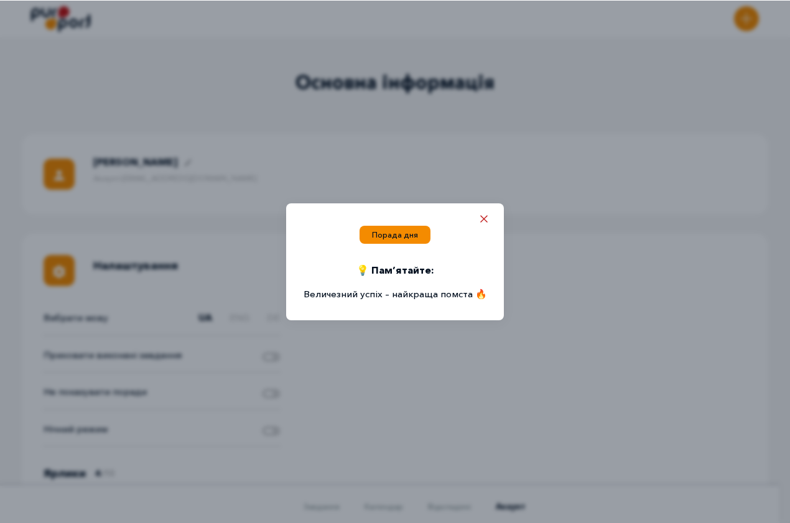
click at [484, 223] on icon "Close popup" at bounding box center [483, 218] width 7 height 7
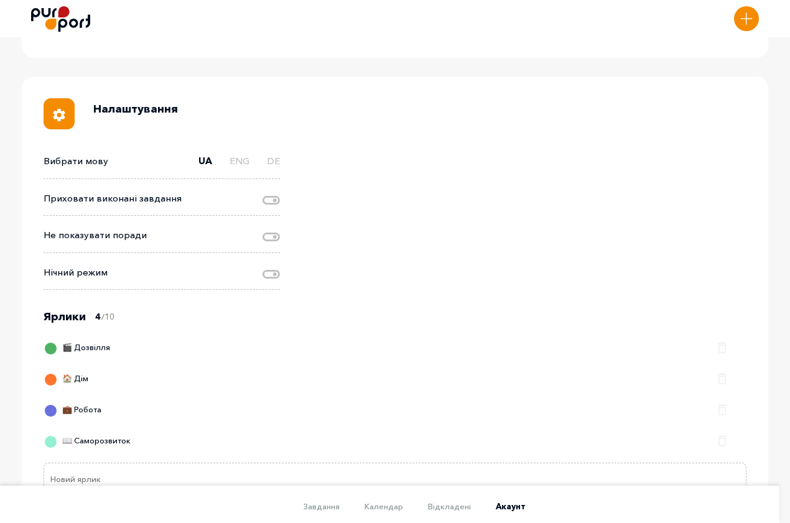
scroll to position [219, 0]
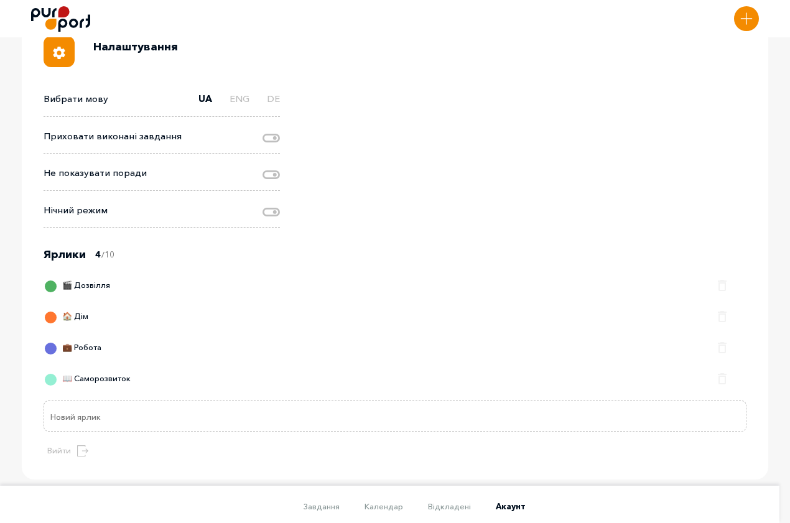
click at [342, 395] on div "📖 Саморозвиток" at bounding box center [392, 382] width 691 height 25
click at [58, 387] on div at bounding box center [51, 380] width 14 height 14
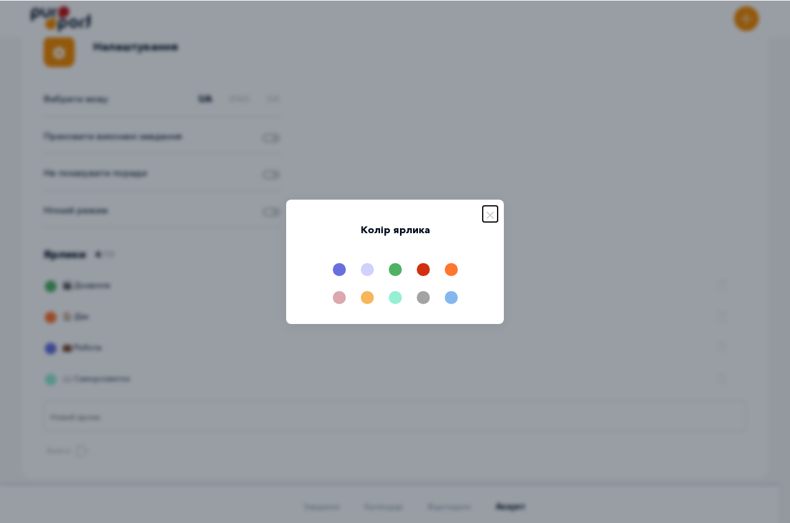
drag, startPoint x: 493, startPoint y: 214, endPoint x: 250, endPoint y: 396, distance: 304.1
click at [492, 215] on icon "Close popup" at bounding box center [490, 215] width 7 height 7
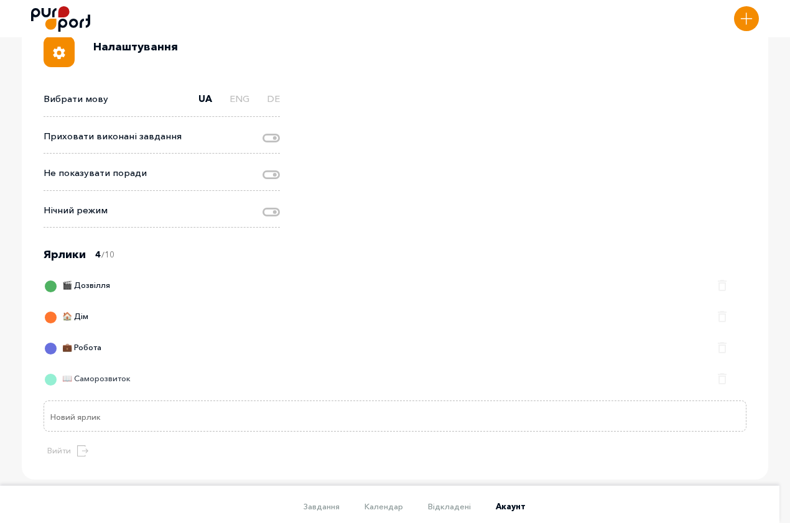
click at [131, 393] on div "📖 Саморозвиток" at bounding box center [89, 382] width 84 height 25
click at [717, 385] on button "Close label edit field" at bounding box center [725, 376] width 17 height 19
click at [331, 432] on input "Name of Label" at bounding box center [395, 416] width 703 height 31
click at [280, 181] on div at bounding box center [271, 173] width 17 height 15
click at [263, 166] on input "Change advice visibility" at bounding box center [263, 166] width 0 height 0
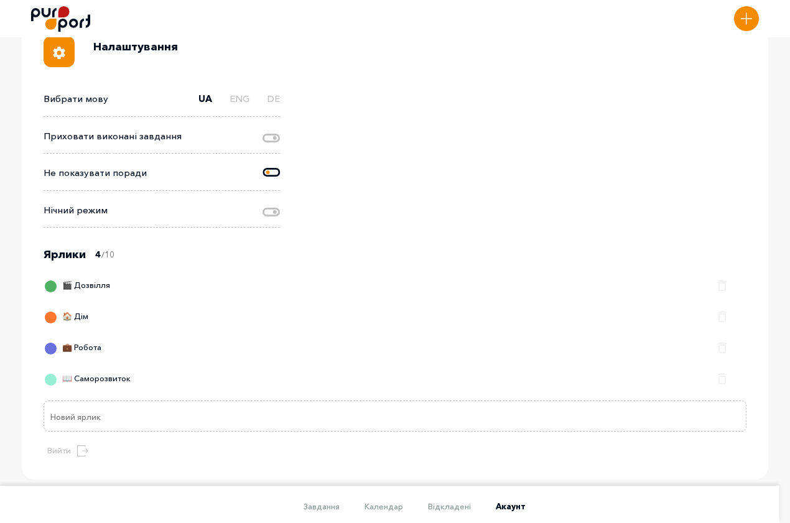
scroll to position [0, 0]
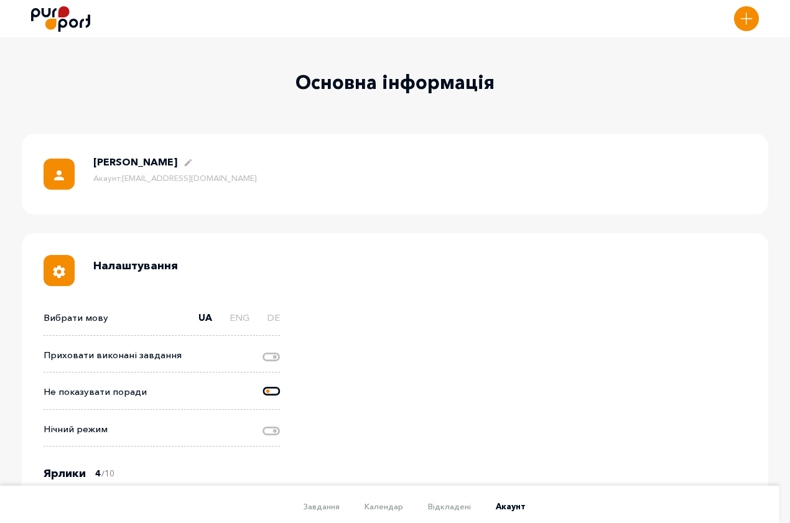
click at [280, 400] on div at bounding box center [271, 392] width 17 height 15
click at [263, 385] on input "Change advice visibility" at bounding box center [263, 385] width 0 height 0
click at [280, 362] on icon at bounding box center [271, 357] width 17 height 9
click at [263, 348] on input "Change done tasks visibility" at bounding box center [263, 348] width 0 height 0
click at [280, 358] on icon at bounding box center [271, 354] width 17 height 9
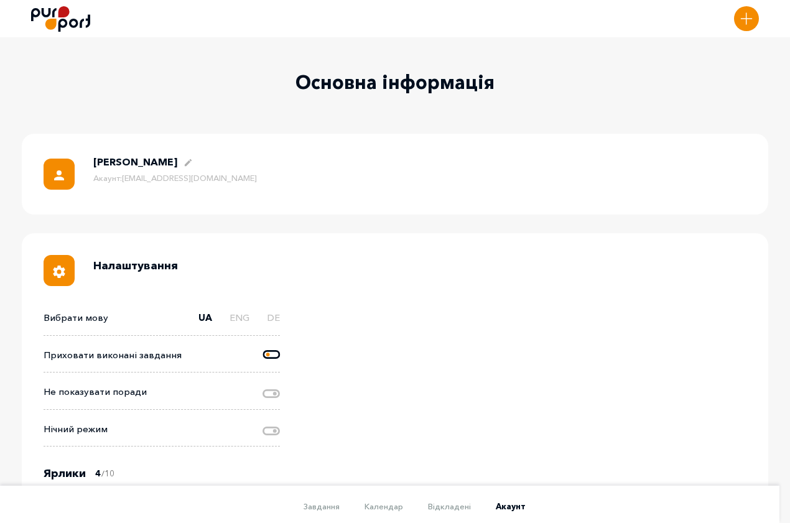
click at [263, 348] on input "Change done tasks visibility" at bounding box center [263, 348] width 0 height 0
click at [280, 362] on icon at bounding box center [271, 357] width 17 height 9
click at [263, 348] on input "Change done tasks visibility" at bounding box center [263, 348] width 0 height 0
click at [280, 363] on div at bounding box center [271, 355] width 17 height 15
click at [263, 348] on input "Change done tasks visibility" at bounding box center [263, 348] width 0 height 0
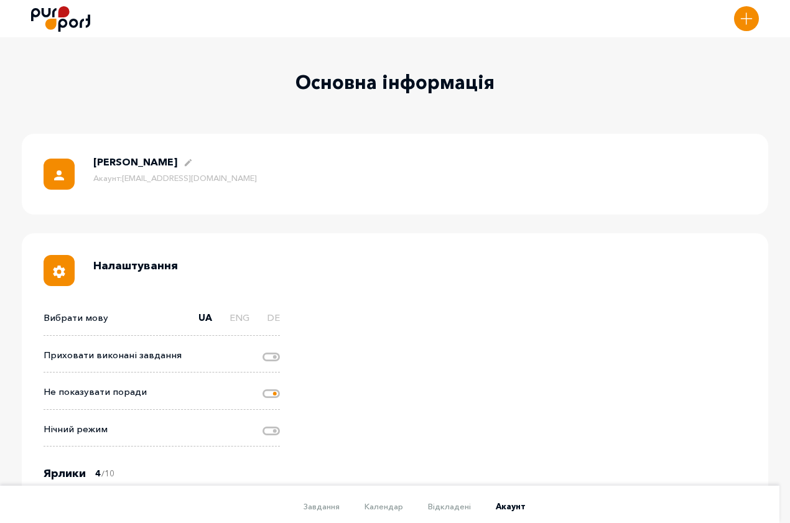
click at [277, 396] on circle at bounding box center [275, 394] width 4 height 4
click at [263, 385] on input "Change advice visibility" at bounding box center [263, 385] width 0 height 0
click at [280, 396] on icon at bounding box center [271, 391] width 17 height 9
click at [263, 385] on input "Change advice visibility" at bounding box center [263, 385] width 0 height 0
click at [280, 436] on icon at bounding box center [271, 431] width 17 height 9
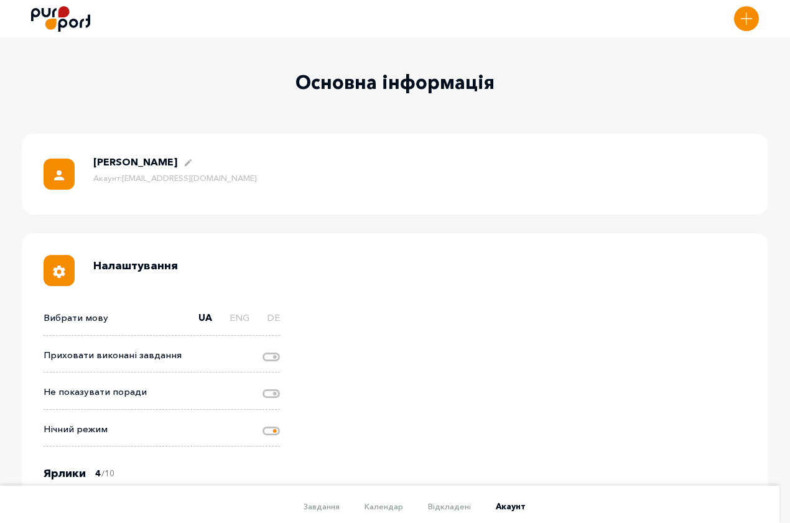
click at [263, 422] on input "Night Mode" at bounding box center [263, 422] width 0 height 0
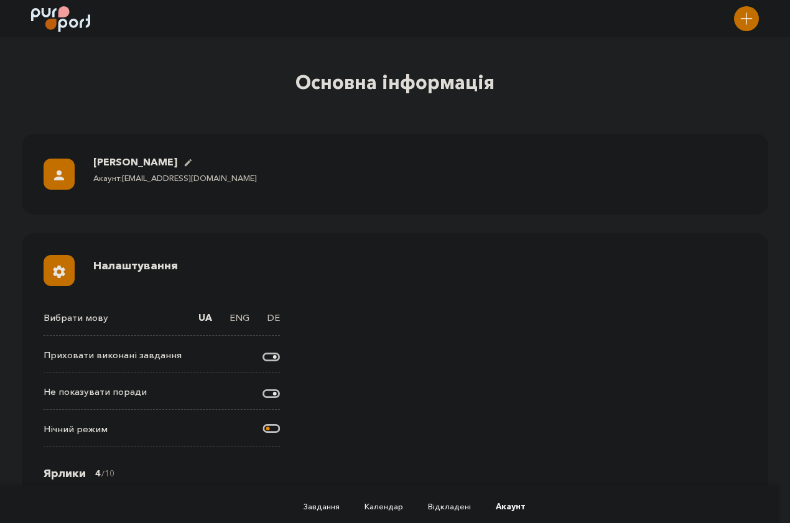
drag, startPoint x: 480, startPoint y: 434, endPoint x: 480, endPoint y: 443, distance: 9.3
click at [480, 443] on div "Вибрати мову UA ENG DE Приховати виконані завдання Не показувати поради Нічний …" at bounding box center [395, 494] width 703 height 366
click at [280, 432] on icon at bounding box center [271, 428] width 17 height 9
click at [263, 422] on input "Night Mode" at bounding box center [263, 422] width 0 height 0
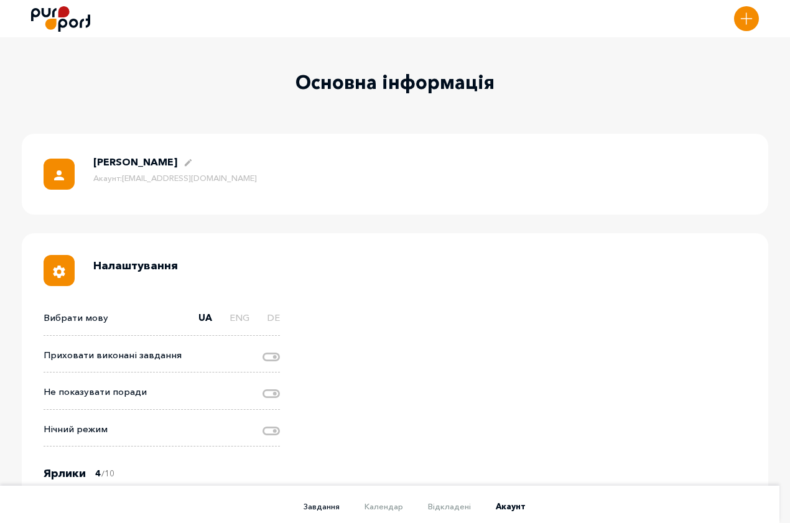
click at [340, 502] on link "Завдання" at bounding box center [309, 507] width 61 height 10
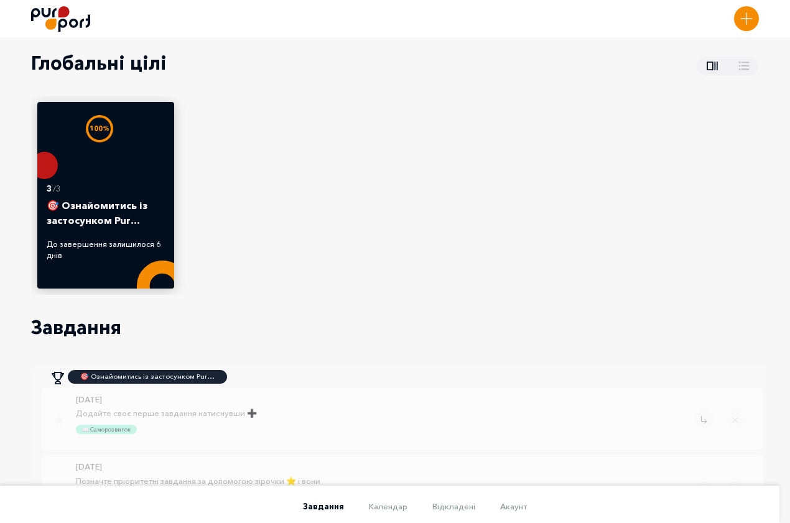
scroll to position [54, 0]
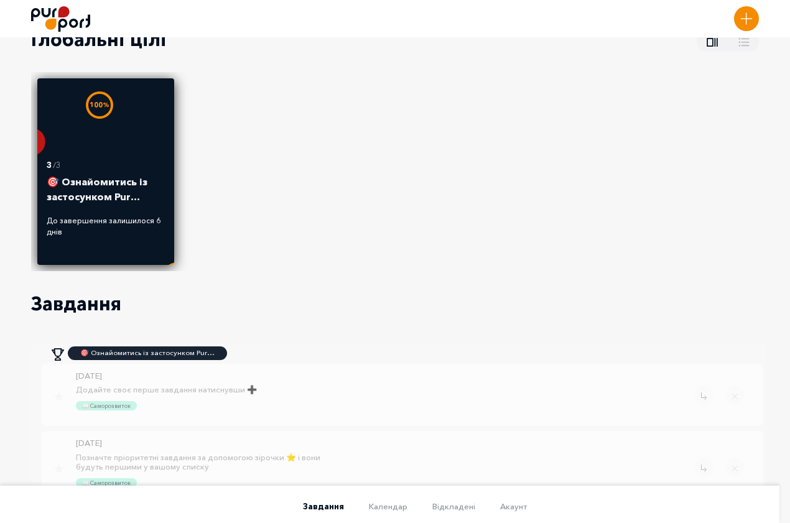
click at [165, 182] on p "🎯 Ознайомитись із застосунком Pur…" at bounding box center [106, 189] width 118 height 31
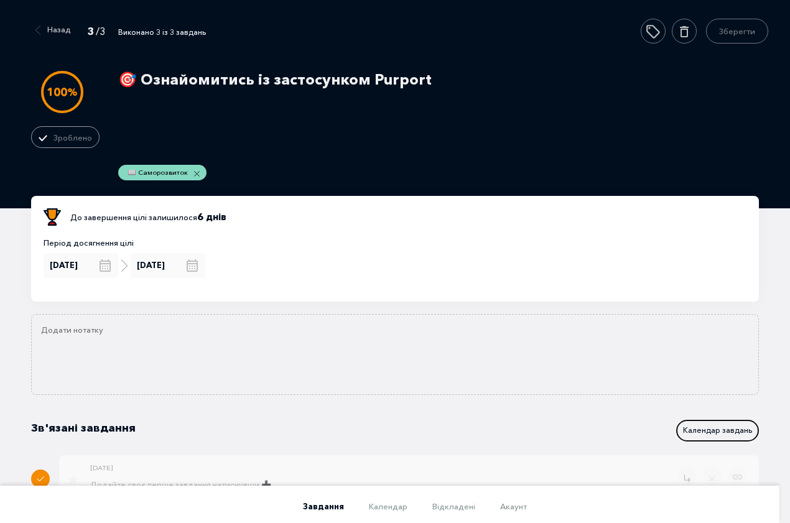
click at [676, 420] on button "Календар завдань" at bounding box center [717, 431] width 83 height 22
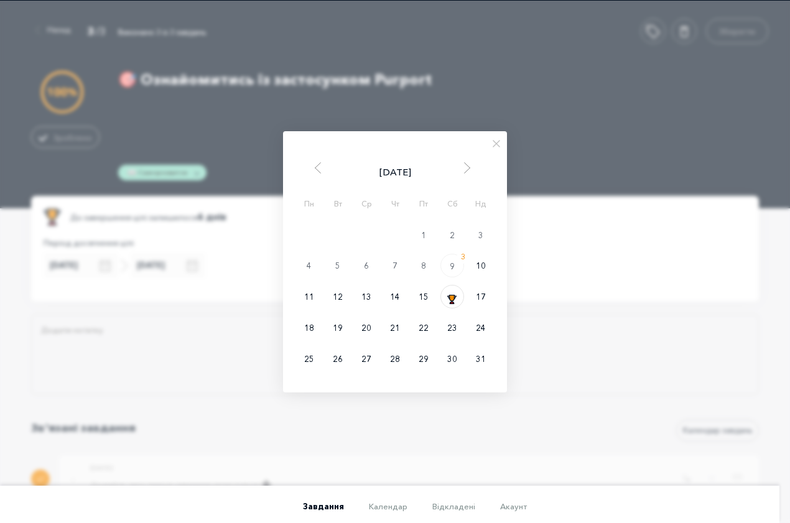
click at [458, 172] on div "Серпень 2025" at bounding box center [395, 173] width 205 height 14
click at [466, 171] on span "Next Month" at bounding box center [467, 168] width 12 height 12
click at [493, 144] on icon "Close popup" at bounding box center [496, 143] width 7 height 7
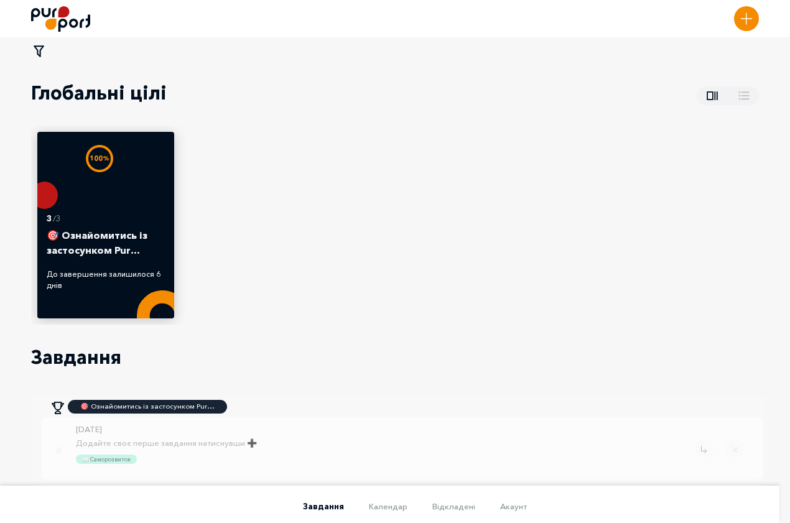
click at [47, 57] on icon at bounding box center [39, 52] width 16 height 16
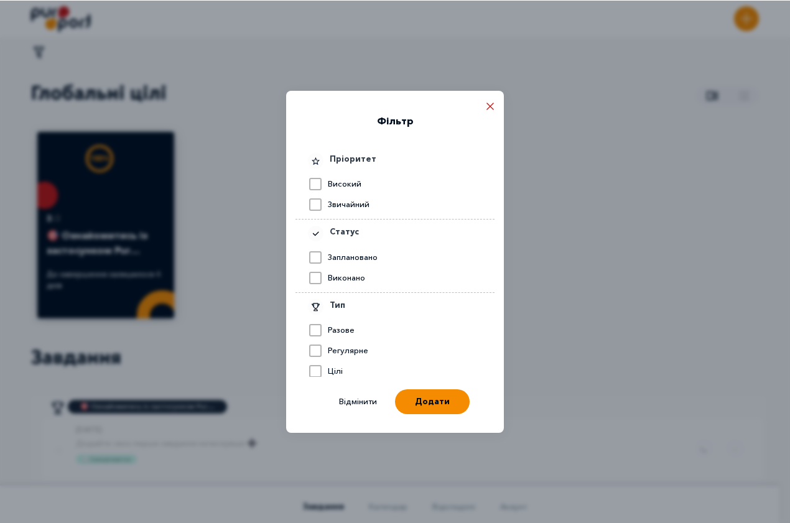
click at [493, 105] on icon "Close popup" at bounding box center [490, 106] width 7 height 7
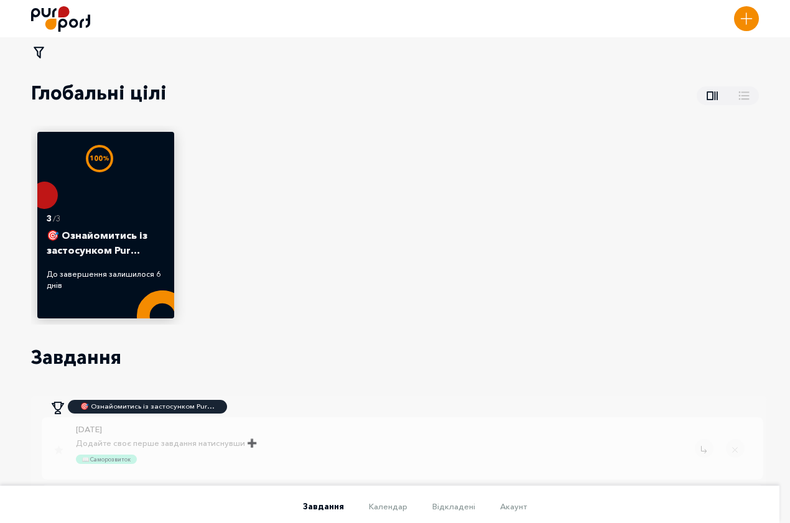
click at [344, 498] on li "Завдання" at bounding box center [311, 505] width 66 height 15
click at [344, 502] on span "Завдання" at bounding box center [323, 507] width 41 height 10
click at [734, 29] on button "Нове завдання" at bounding box center [746, 16] width 25 height 25
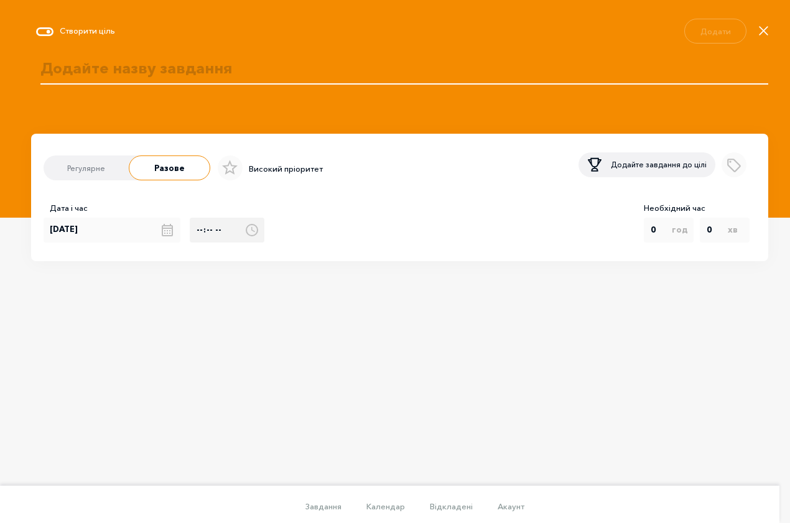
click at [264, 243] on input "Select time" at bounding box center [227, 230] width 75 height 25
click at [258, 236] on icon at bounding box center [252, 230] width 12 height 12
click at [264, 243] on input "Select time" at bounding box center [227, 230] width 75 height 25
click at [258, 236] on icon at bounding box center [252, 230] width 12 height 12
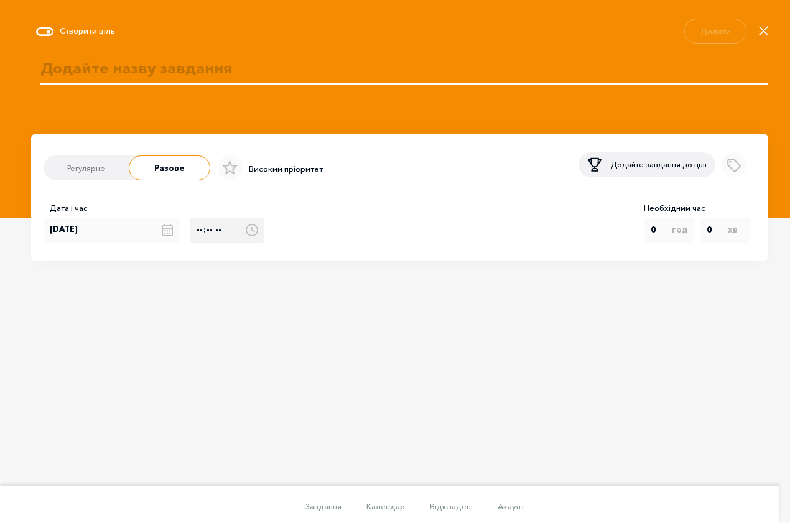
click at [264, 243] on input "Select time" at bounding box center [227, 230] width 75 height 25
click at [323, 175] on p "Високий пріоритет" at bounding box center [286, 169] width 74 height 12
click at [238, 175] on icon at bounding box center [230, 167] width 16 height 16
click at [218, 169] on input "Select importance" at bounding box center [214, 168] width 8 height 1
click at [243, 180] on label at bounding box center [230, 168] width 25 height 25
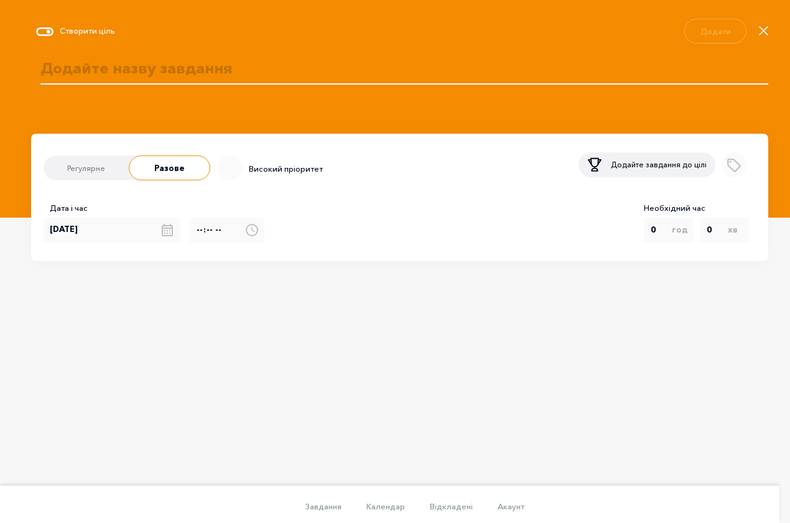
click at [218, 169] on input "Select importance" at bounding box center [214, 168] width 8 height 1
click at [238, 175] on icon at bounding box center [230, 167] width 16 height 16
click at [218, 169] on input "Select importance" at bounding box center [214, 168] width 8 height 1
click at [238, 175] on icon at bounding box center [230, 167] width 16 height 16
click at [218, 169] on input "Select importance" at bounding box center [214, 168] width 8 height 1
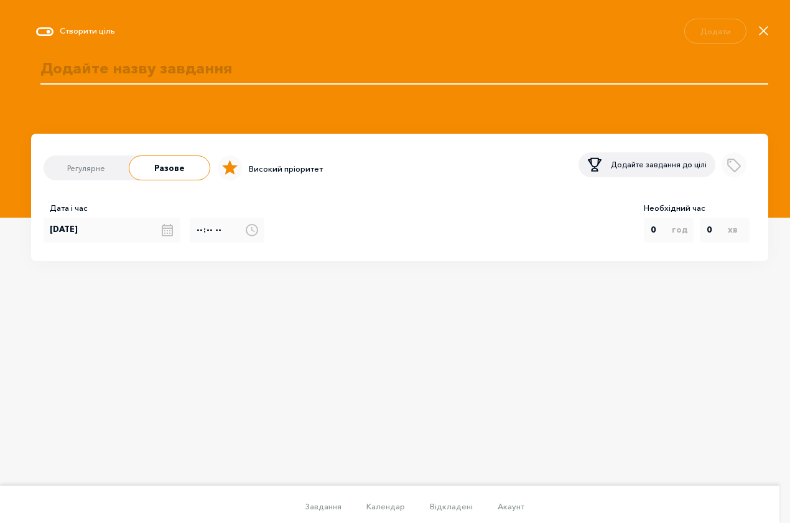
checkbox input "false"
click at [523, 184] on div "Регулярне Разове Високий пріоритет Додайте завдання до цілі" at bounding box center [400, 164] width 713 height 37
click at [546, 365] on div "Завдання Календар Відкладені Акаунт 🌜 🌞 Завдання на сьогодні 0 / 0 Нове завданн…" at bounding box center [395, 261] width 790 height 523
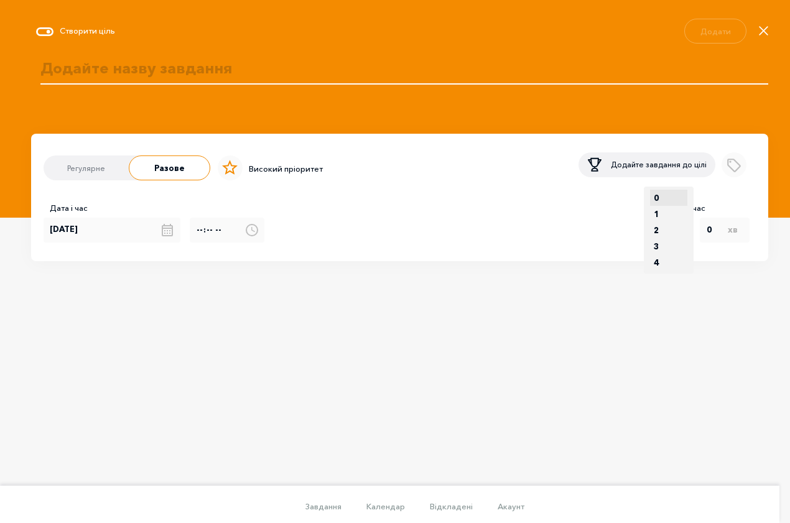
click at [690, 257] on select "0 1 2 3 4 5 6 7 8 9 10 11 12 13 14 15 16 17 18 19 20 21 22 23" at bounding box center [669, 230] width 50 height 87
select select "1"
click at [663, 222] on option "1" at bounding box center [656, 214] width 12 height 16
drag, startPoint x: 658, startPoint y: 391, endPoint x: 666, endPoint y: 385, distance: 10.4
click at [663, 387] on div "Завдання Календар Відкладені Акаунт 🌜 🌞 Завдання на сьогодні 0 / 0 Нове завданн…" at bounding box center [395, 261] width 790 height 523
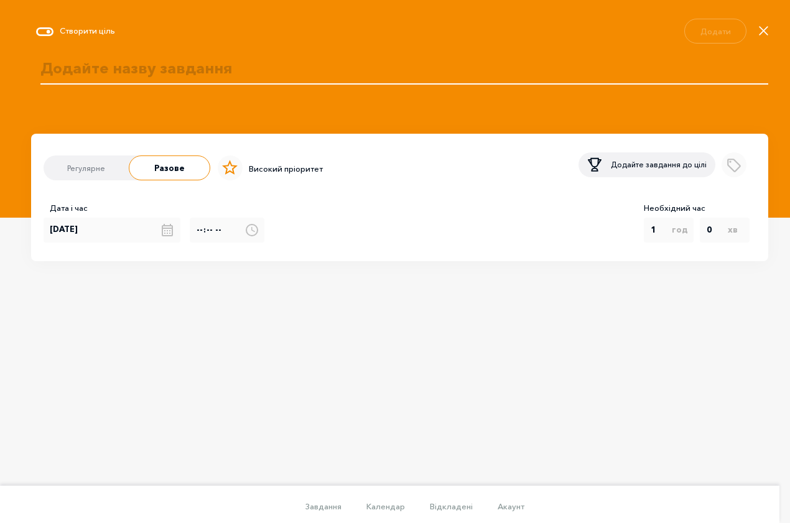
click at [54, 36] on icon at bounding box center [44, 31] width 17 height 9
click at [30, 31] on input "Створити ціль" at bounding box center [30, 31] width 0 height 0
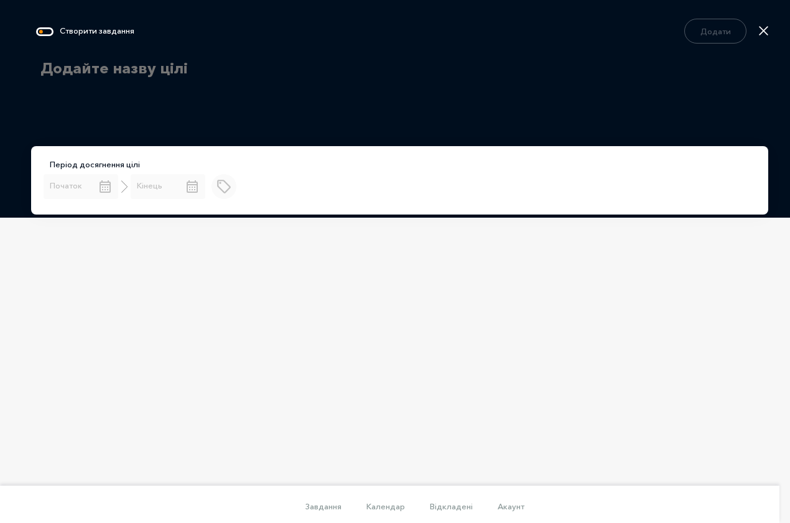
click at [54, 36] on icon at bounding box center [44, 31] width 17 height 9
click at [30, 31] on input "Створити завдання" at bounding box center [30, 31] width 0 height 0
select select "1"
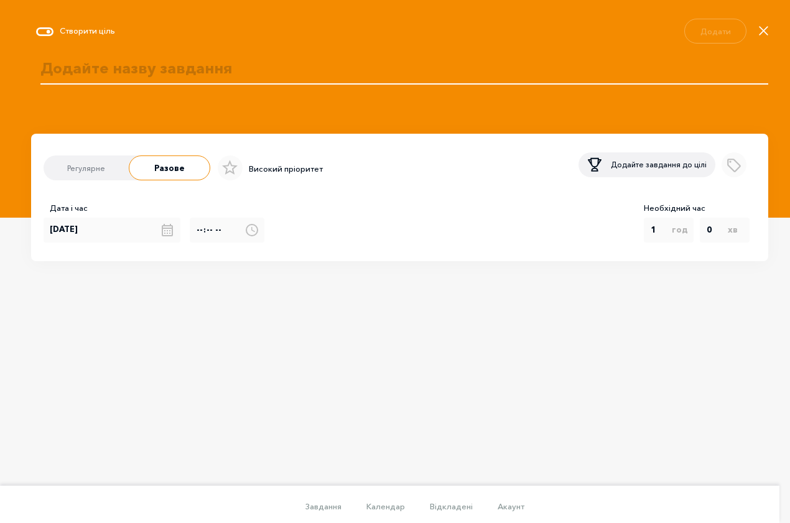
click at [54, 36] on icon at bounding box center [44, 31] width 17 height 9
click at [30, 31] on input "Створити ціль" at bounding box center [30, 31] width 0 height 0
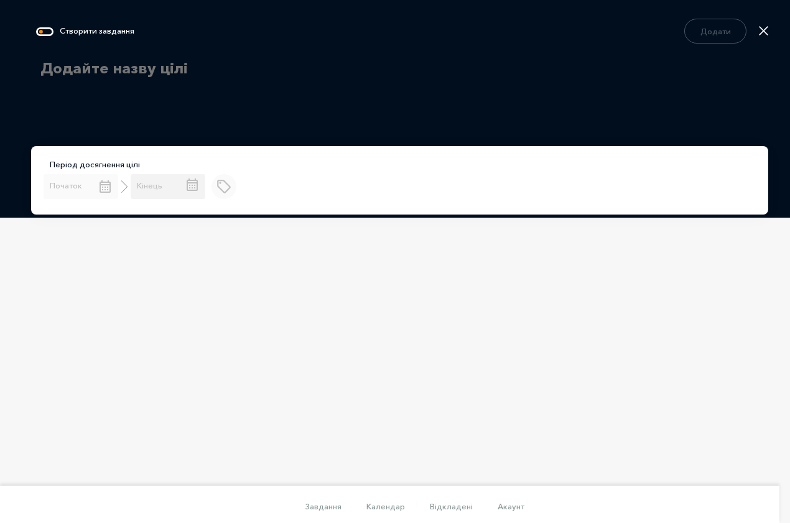
click at [205, 199] on div at bounding box center [168, 186] width 75 height 25
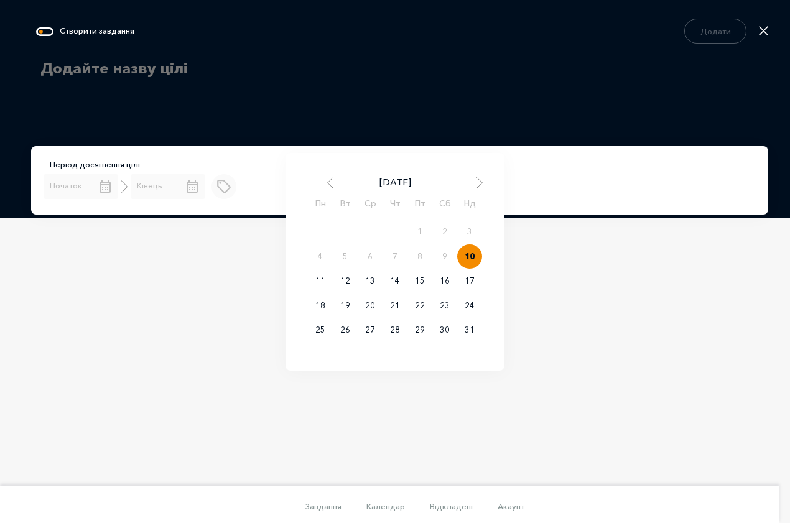
click at [271, 408] on div "Завдання Календар Відкладені Акаунт 🌜 🌞 Завдання на сьогодні 0 / 0 Нове завданн…" at bounding box center [395, 261] width 790 height 523
click at [118, 199] on div "Серпень 2025 Пн Вт Ср Чт Пт Сб Нд 1 2 3 4 5 6 7 8 9 10 11 12 13 14 15 16 17 18 …" at bounding box center [81, 186] width 75 height 25
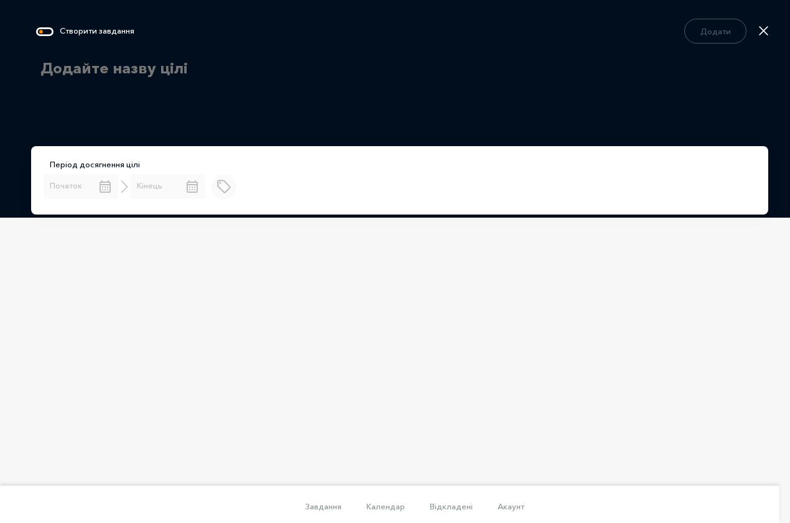
drag, startPoint x: 283, startPoint y: 340, endPoint x: 269, endPoint y: 227, distance: 114.8
click at [283, 340] on div "Завдання Календар Відкладені Акаунт 🌜 🌞 Завдання на сьогодні 0 / 0 Нове завданн…" at bounding box center [395, 261] width 790 height 523
click at [236, 197] on button "Add label" at bounding box center [224, 184] width 25 height 25
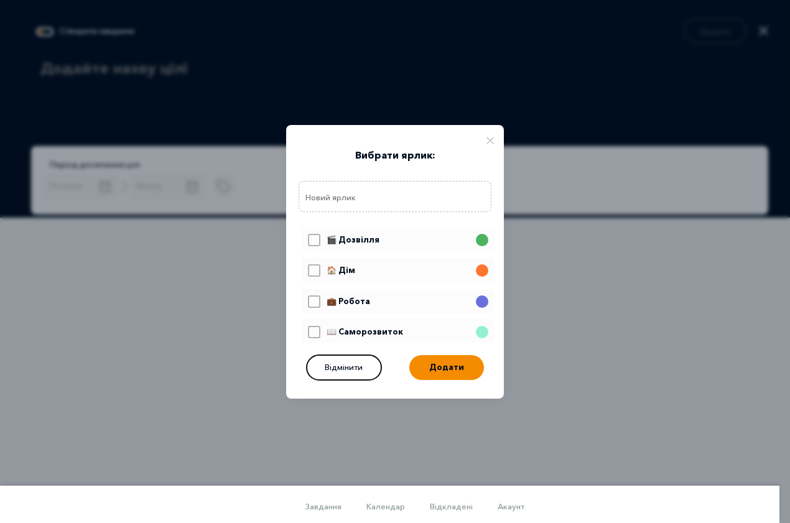
drag, startPoint x: 329, startPoint y: 365, endPoint x: 270, endPoint y: 350, distance: 61.0
click at [327, 368] on button "Відмінити" at bounding box center [344, 367] width 75 height 25
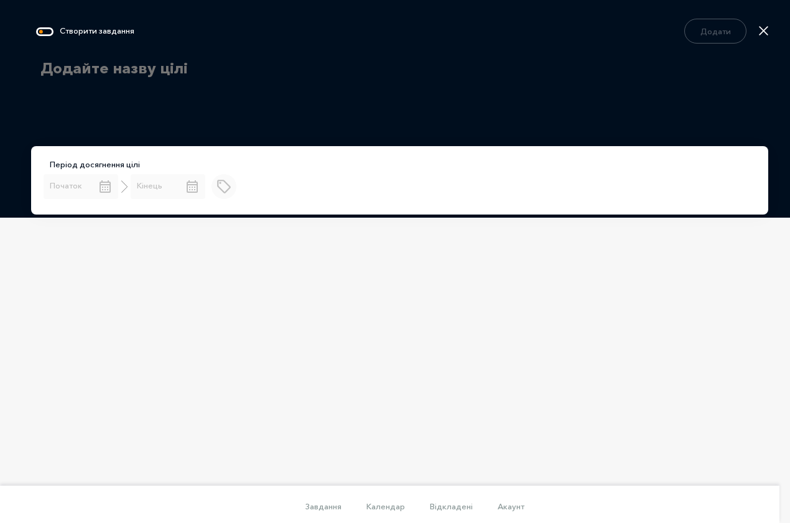
drag, startPoint x: 255, startPoint y: 299, endPoint x: 80, endPoint y: 4, distance: 342.4
click at [247, 283] on div "Завдання Календар Відкладені Акаунт 🌜 🌞 Завдання на сьогодні 0 / 0 Нове завданн…" at bounding box center [395, 261] width 790 height 523
click at [176, 99] on textarea at bounding box center [399, 78] width 737 height 56
type textarea "р"
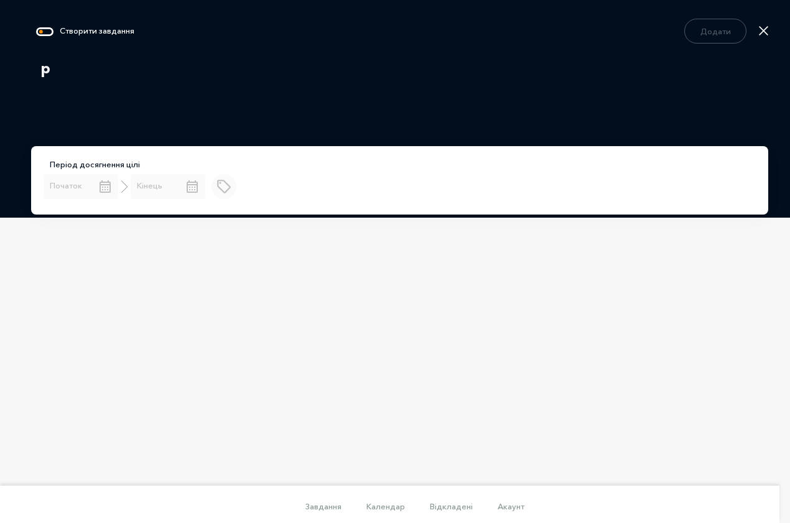
click at [310, 406] on div "Завдання Календар Відкладені Акаунт 🌜 🌞 Завдання на сьогодні 0 / 0 Нове завданн…" at bounding box center [395, 261] width 790 height 523
click at [307, 403] on div "Завдання Календар Відкладені Акаунт 🌜 🌞 Завдання на сьогодні 0 / 0 Нове завданн…" at bounding box center [395, 261] width 790 height 523
click at [225, 171] on p "Період досягнення цілі" at bounding box center [403, 165] width 706 height 12
click at [223, 171] on p "Період досягнення цілі" at bounding box center [403, 165] width 706 height 12
click at [169, 172] on div "Період досягнення цілі" at bounding box center [399, 180] width 737 height 68
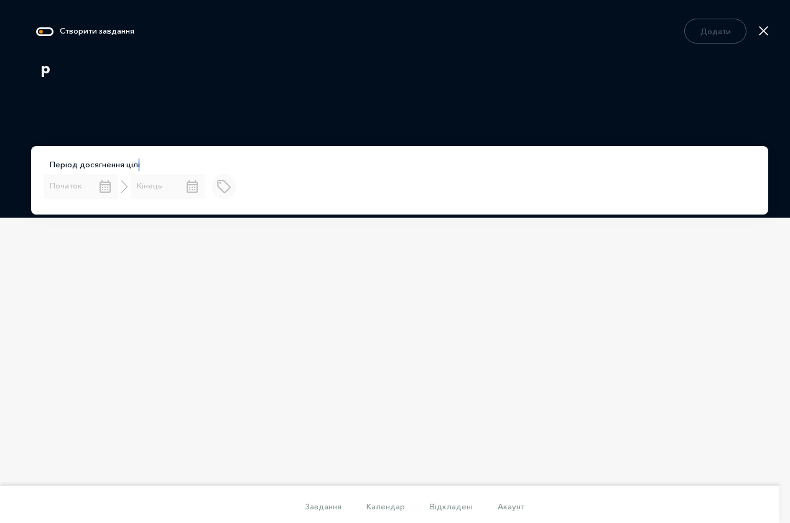
drag, startPoint x: 232, startPoint y: 168, endPoint x: 214, endPoint y: 174, distance: 18.9
click at [214, 174] on div "Період досягнення цілі" at bounding box center [399, 180] width 737 height 68
click at [473, 502] on span "Відкладені" at bounding box center [451, 507] width 43 height 10
